Goal: Task Accomplishment & Management: Use online tool/utility

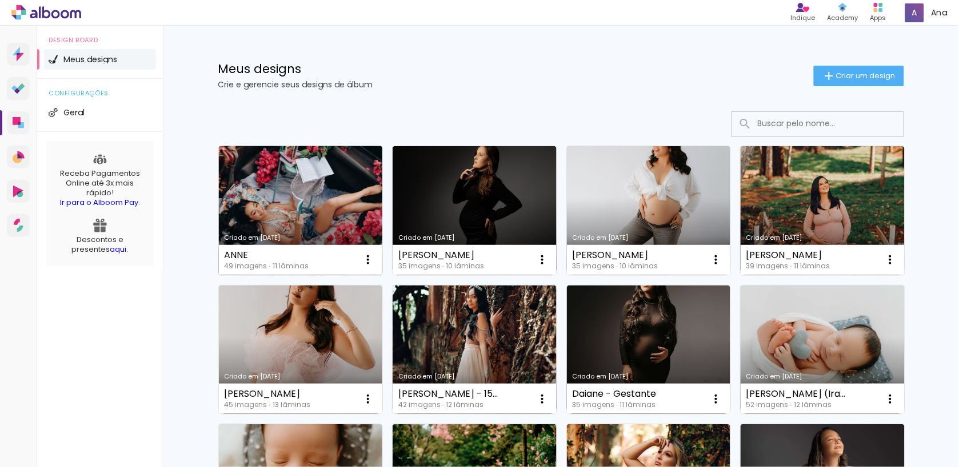
click at [302, 214] on link "Criado em [DATE]" at bounding box center [301, 210] width 164 height 129
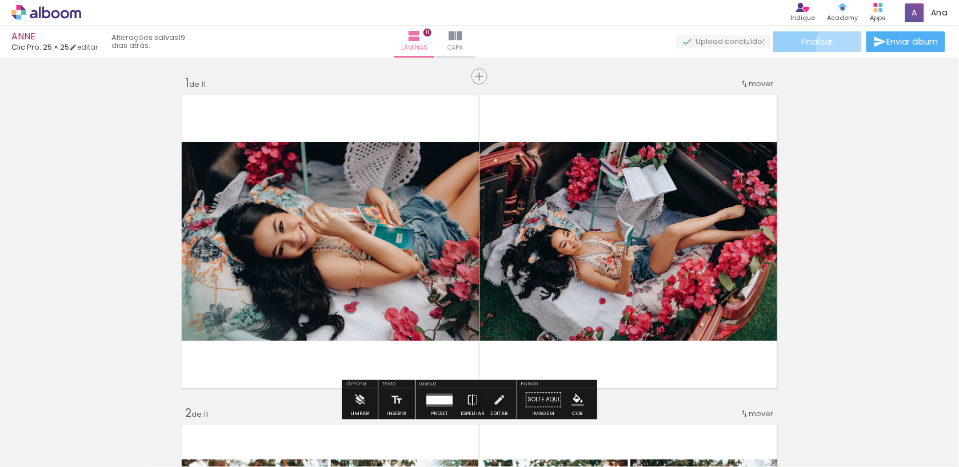
click at [839, 45] on paper-button "Finalizar" at bounding box center [817, 41] width 89 height 21
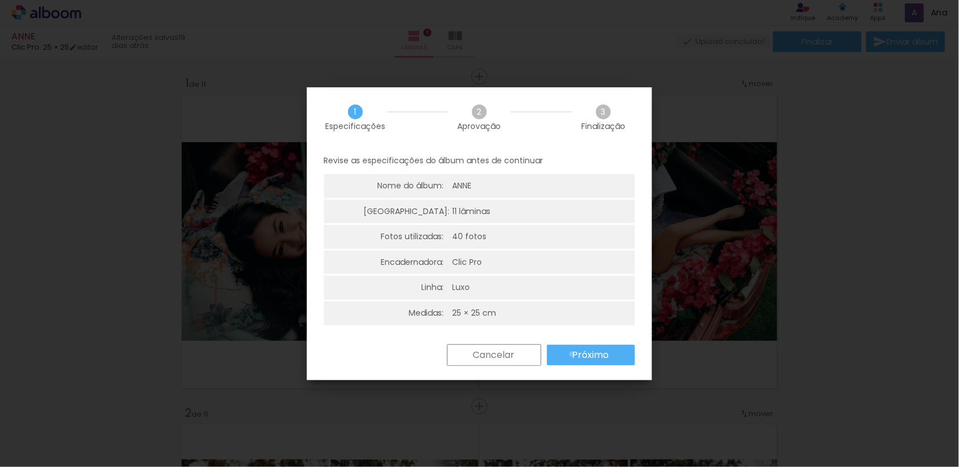
click at [572, 352] on paper-button "Próximo" at bounding box center [591, 355] width 88 height 21
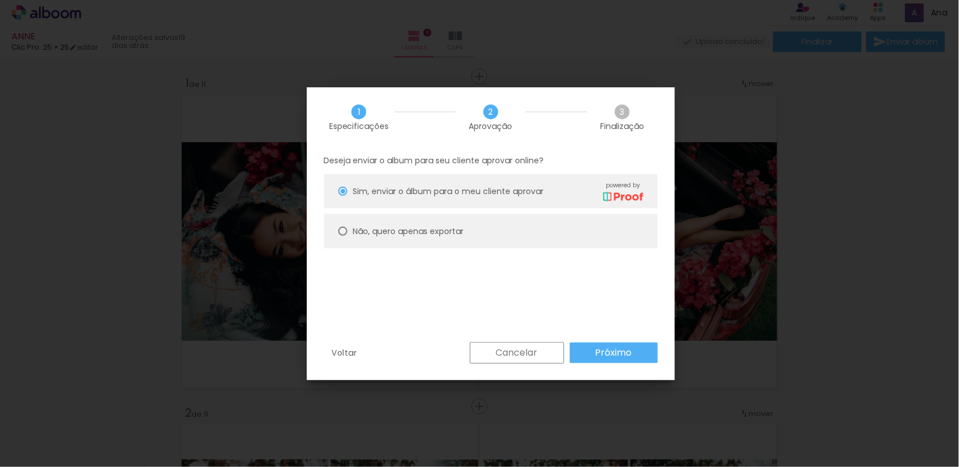
click at [538, 225] on paper-radio-button "Não, quero apenas exportar" at bounding box center [491, 231] width 334 height 34
type paper-radio-button "on"
click at [589, 351] on paper-button "Próximo" at bounding box center [614, 353] width 88 height 21
type input "Alta, 300 DPI"
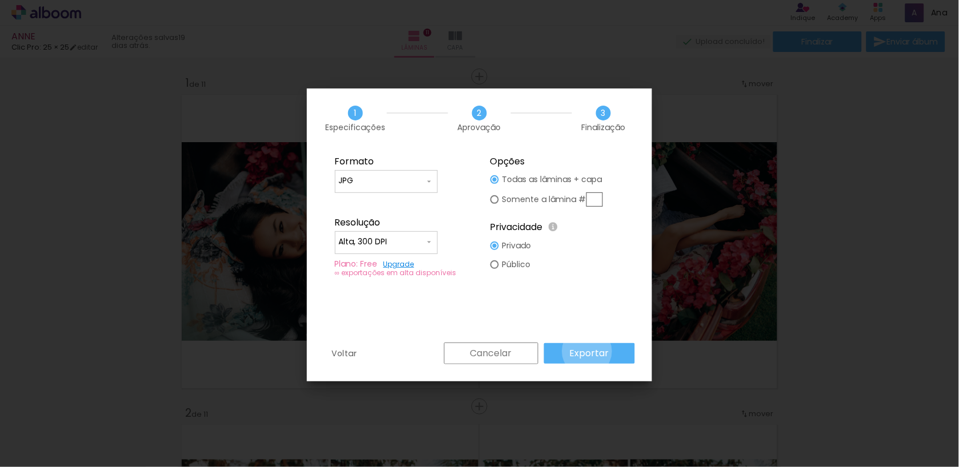
click at [0, 0] on slot "Exportar" at bounding box center [0, 0] width 0 height 0
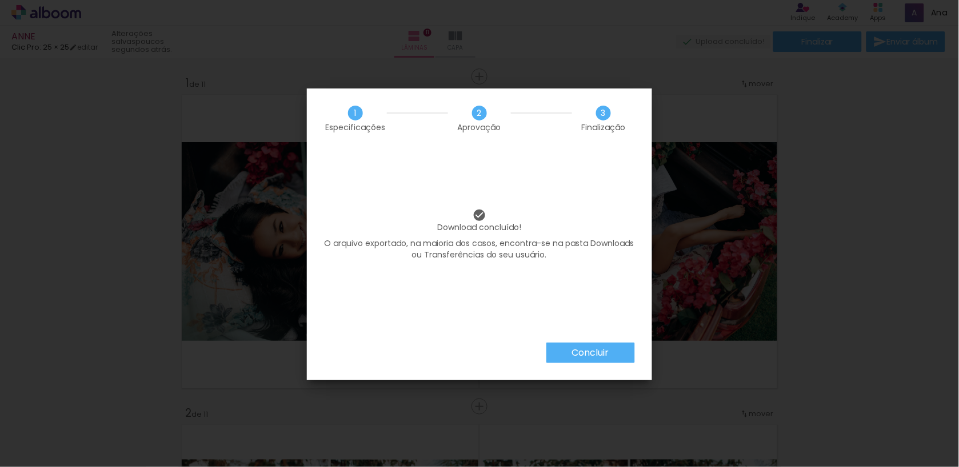
click at [0, 0] on slot "Concluir" at bounding box center [0, 0] width 0 height 0
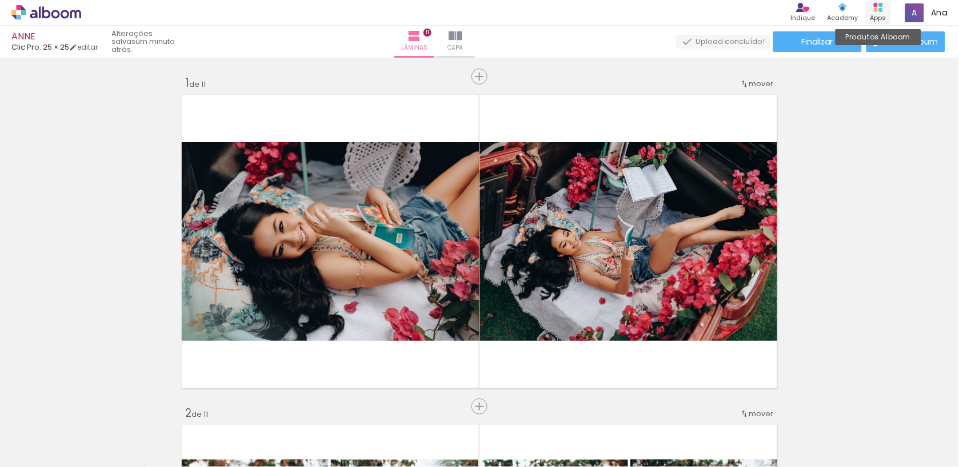
click at [877, 9] on icon at bounding box center [878, 7] width 9 height 9
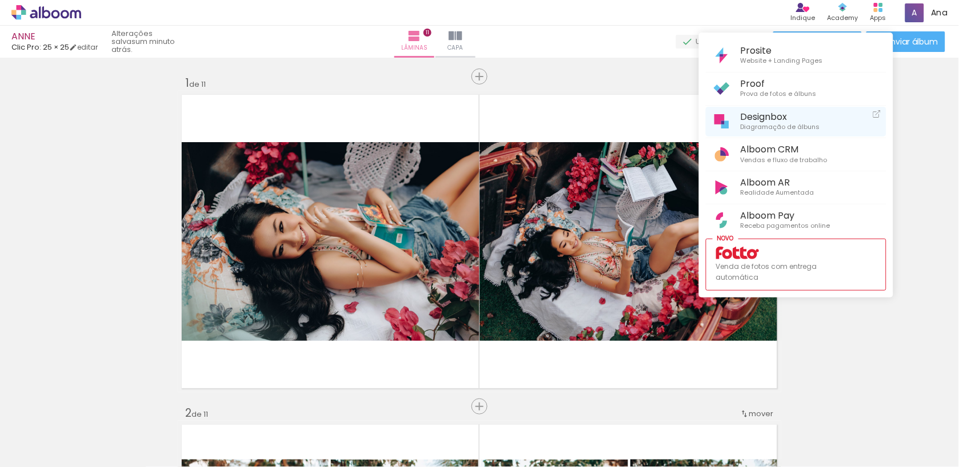
click at [761, 119] on span "Designbox" at bounding box center [780, 116] width 79 height 11
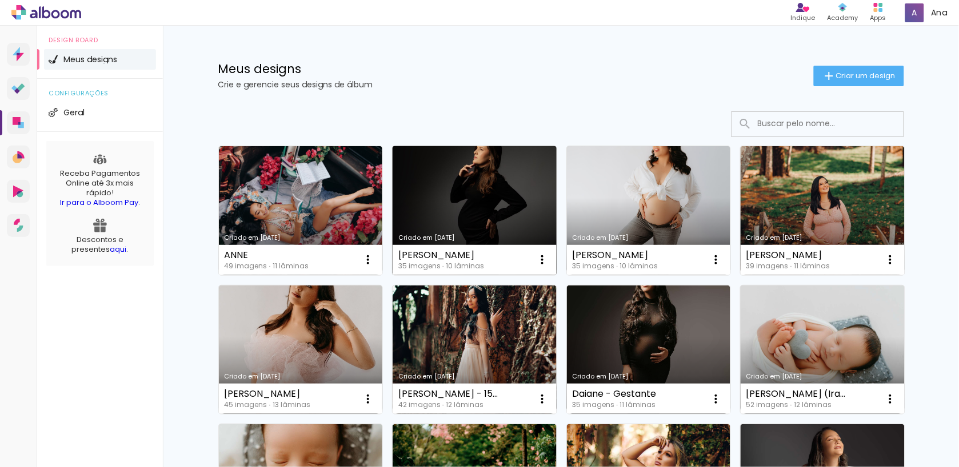
click at [477, 218] on link "Criado em [DATE]" at bounding box center [475, 210] width 164 height 129
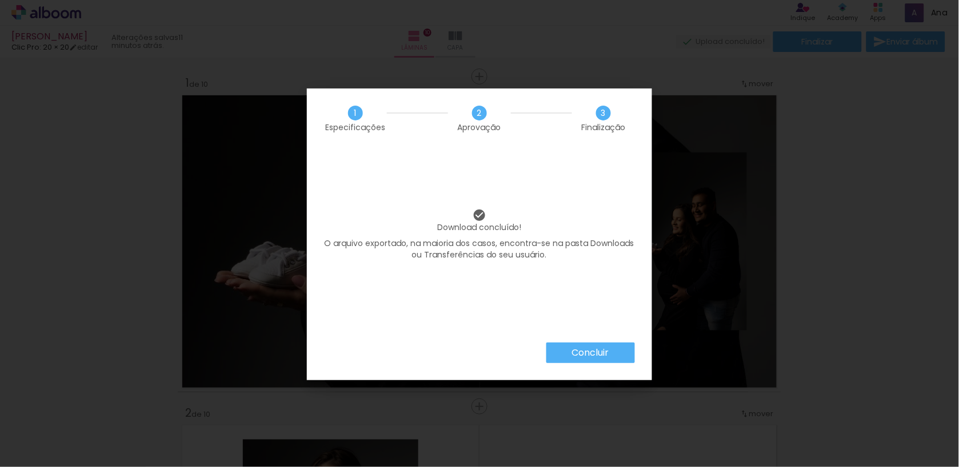
click at [0, 0] on slot "Concluir" at bounding box center [0, 0] width 0 height 0
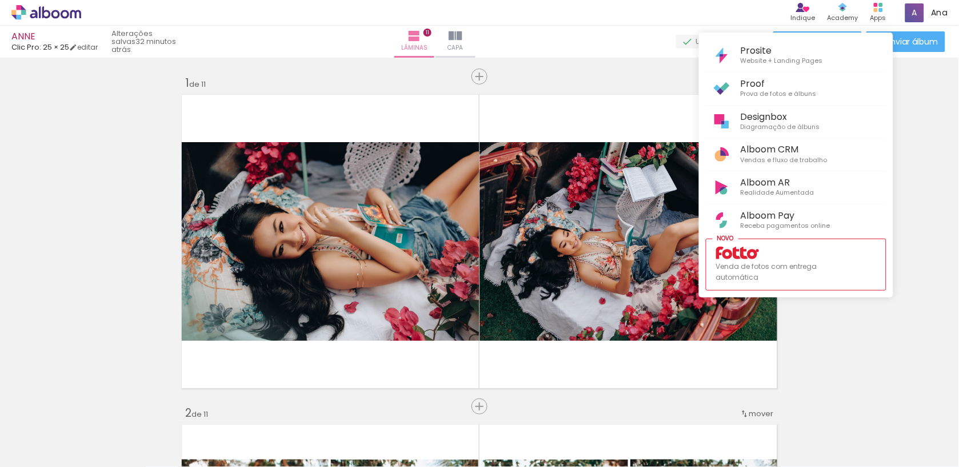
click at [867, 10] on div at bounding box center [479, 233] width 959 height 467
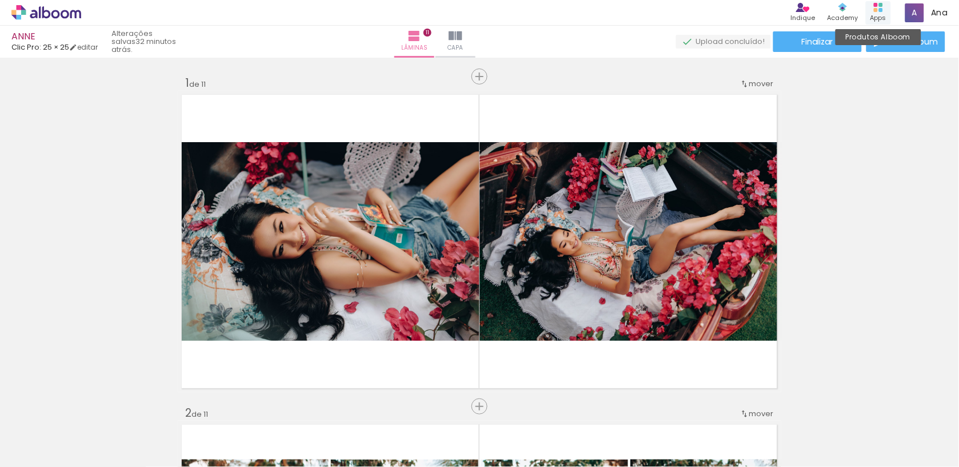
click at [874, 13] on div "Apps" at bounding box center [878, 18] width 16 height 10
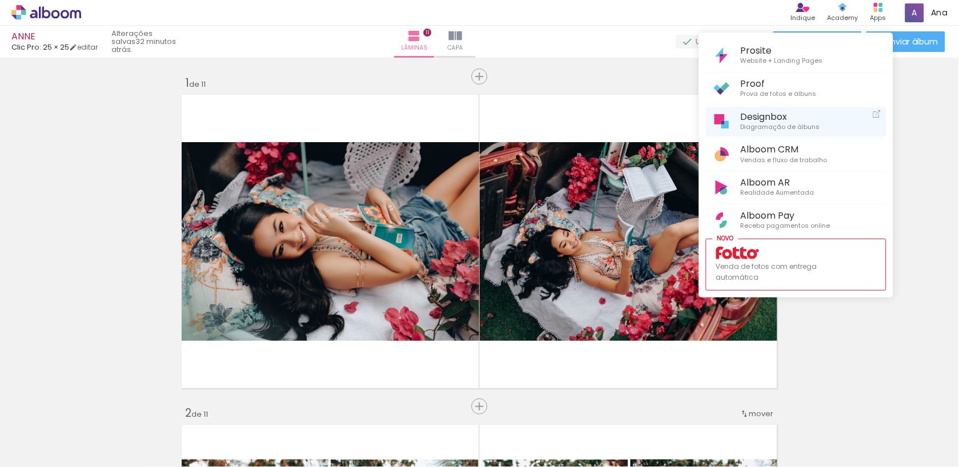
click at [778, 107] on link "Designbox Diagramação de álbuns" at bounding box center [796, 122] width 181 height 30
